Goal: Task Accomplishment & Management: Complete application form

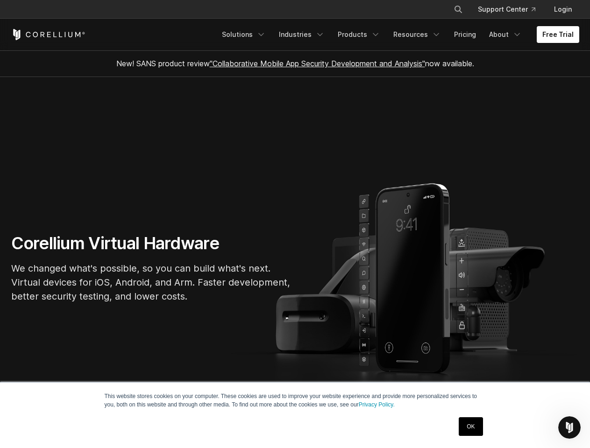
click at [295, 224] on section "Corellium Virtual Hardware We changed what's possible, so you can build what's …" at bounding box center [295, 272] width 590 height 390
click at [458, 9] on icon "Search" at bounding box center [457, 9] width 7 height 7
click at [458, 9] on div "×" at bounding box center [458, 8] width 9 height 14
click at [569, 428] on icon "Open Intercom Messenger" at bounding box center [569, 427] width 15 height 15
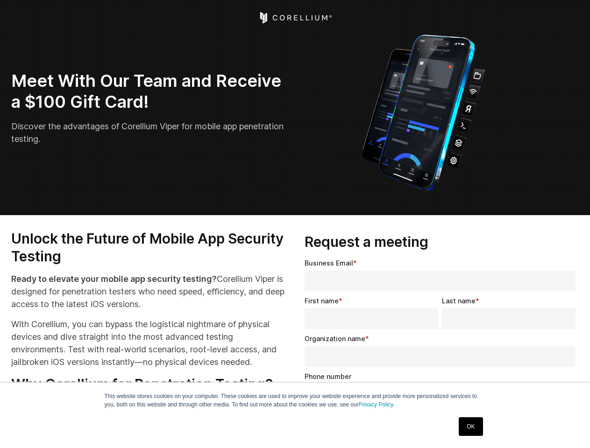
select select "**"
click at [442, 353] on input "Organization name *" at bounding box center [439, 356] width 271 height 21
click at [569, 428] on img "Open Intercom Messenger" at bounding box center [569, 427] width 11 height 11
